Goal: Transaction & Acquisition: Purchase product/service

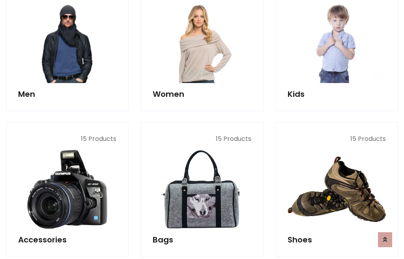
scroll to position [572, 0]
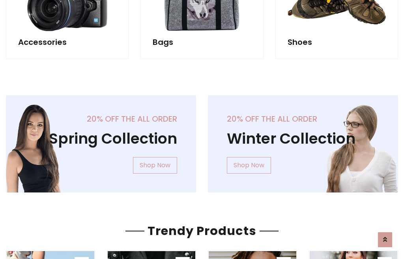
click at [202, 141] on div "20% off the all order Winter Collection Shop Now" at bounding box center [303, 150] width 202 height 110
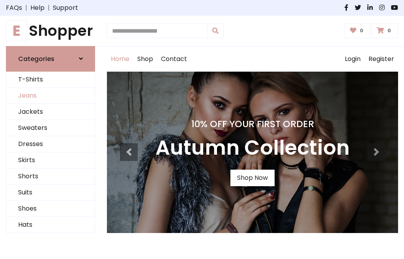
click at [50, 96] on link "Jeans" at bounding box center [50, 96] width 88 height 16
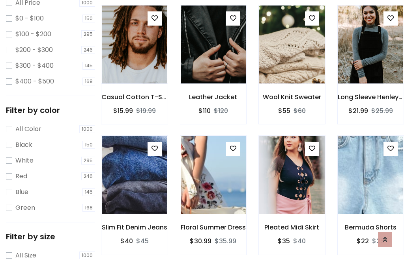
scroll to position [249, 0]
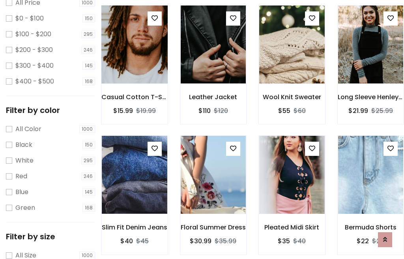
click at [134, 62] on img at bounding box center [134, 44] width 78 height 189
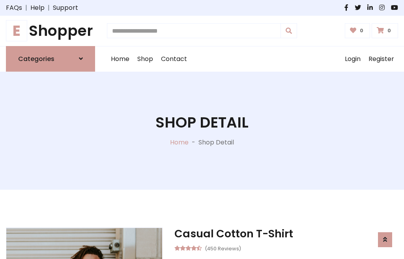
scroll to position [85, 0]
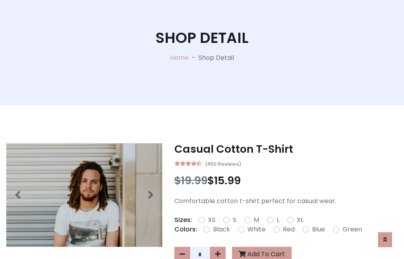
click at [287, 230] on label "Red" at bounding box center [289, 229] width 12 height 9
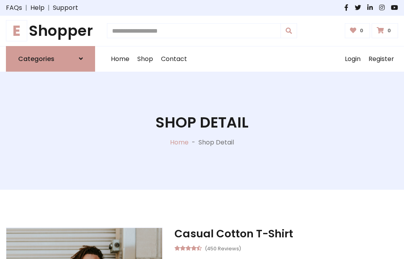
click at [202, 130] on h1 "Shop Detail" at bounding box center [201, 123] width 93 height 18
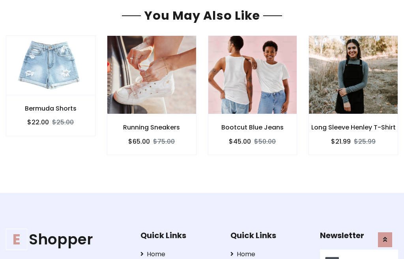
type input "******"
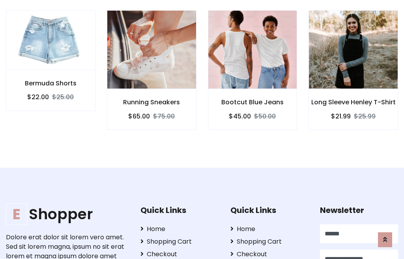
scroll to position [0, 0]
type input "**********"
